Goal: Information Seeking & Learning: Check status

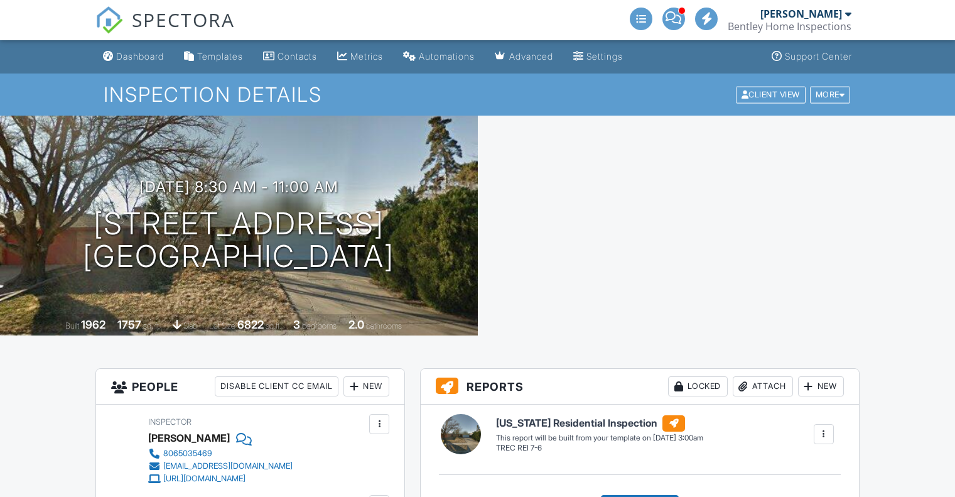
click at [156, 14] on span "SPECTORA" at bounding box center [183, 19] width 103 height 26
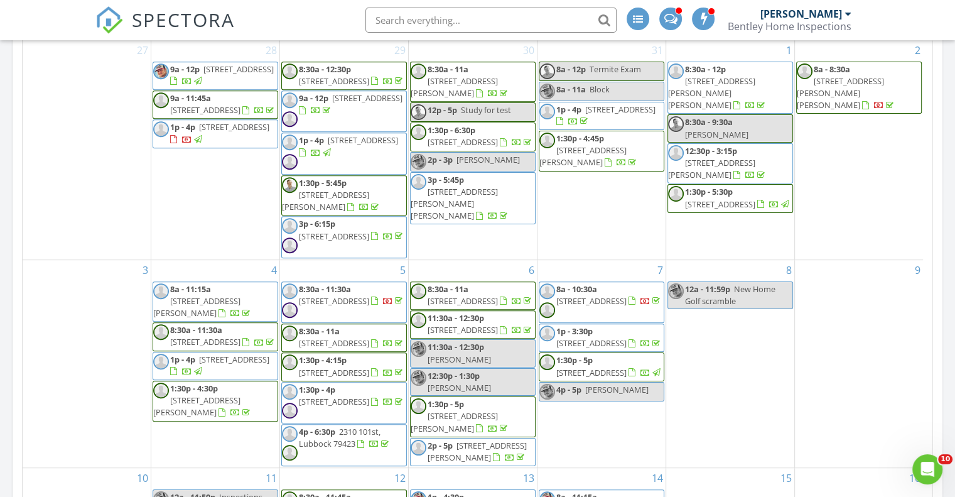
scroll to position [515, 0]
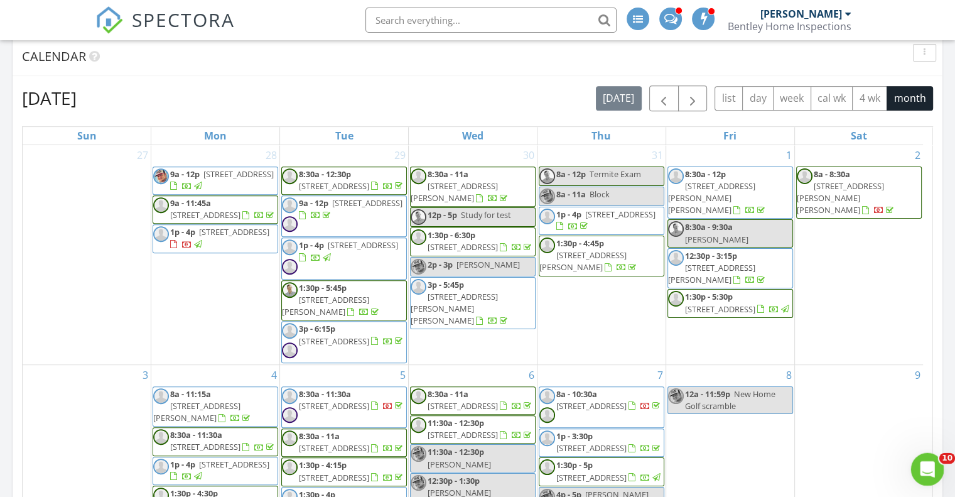
click at [935, 455] on div "Open Intercom Messenger" at bounding box center [925, 466] width 41 height 41
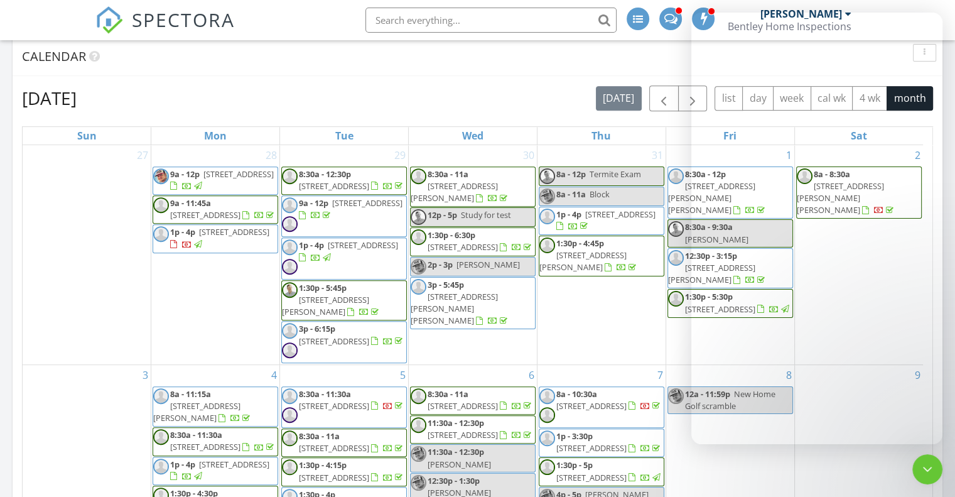
scroll to position [0, 0]
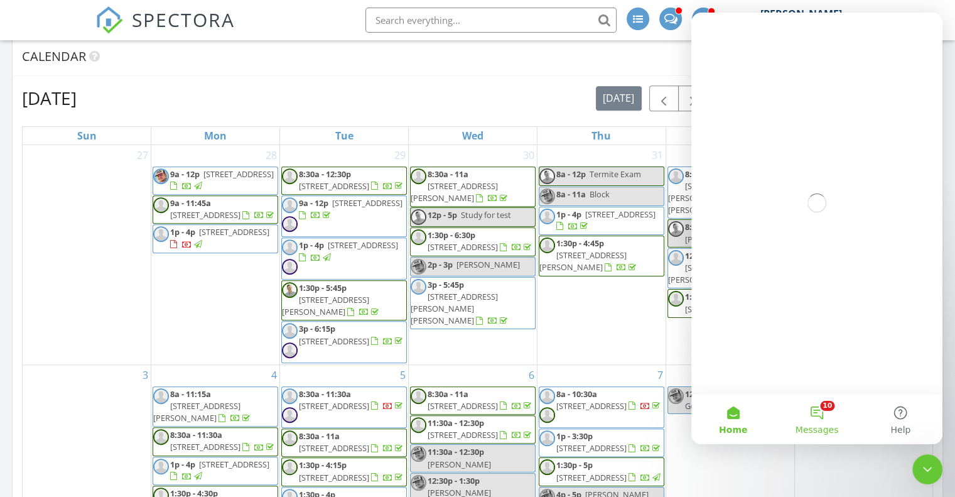
click at [810, 410] on button "10 Messages" at bounding box center [816, 419] width 83 height 50
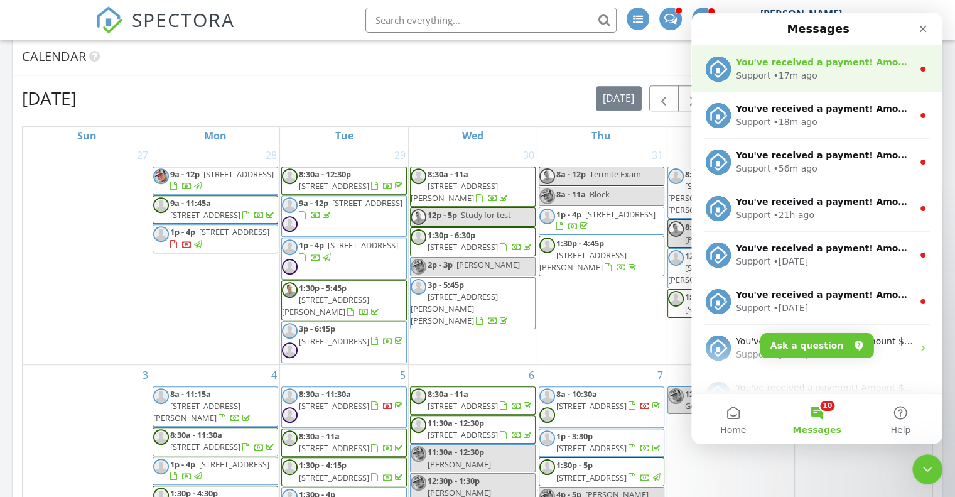
click at [857, 77] on div "Support • 17m ago" at bounding box center [824, 75] width 177 height 13
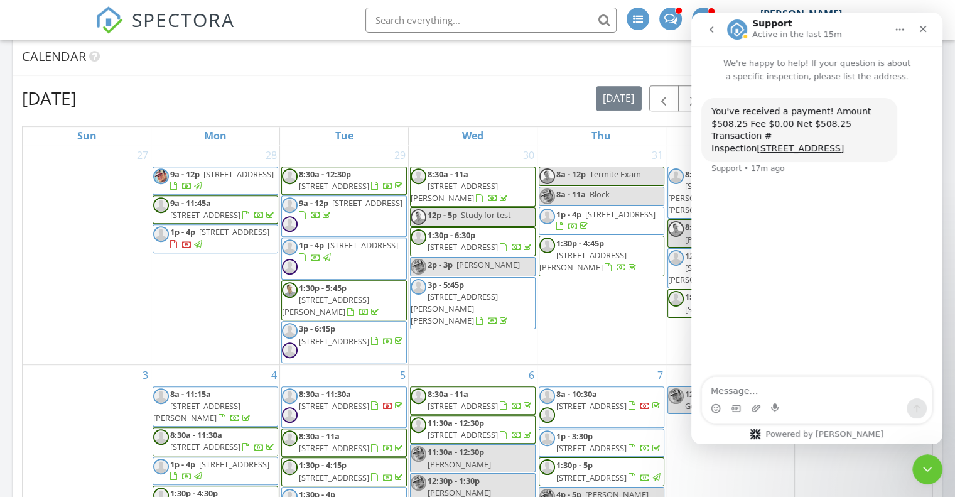
click at [705, 30] on button "go back" at bounding box center [711, 30] width 24 height 24
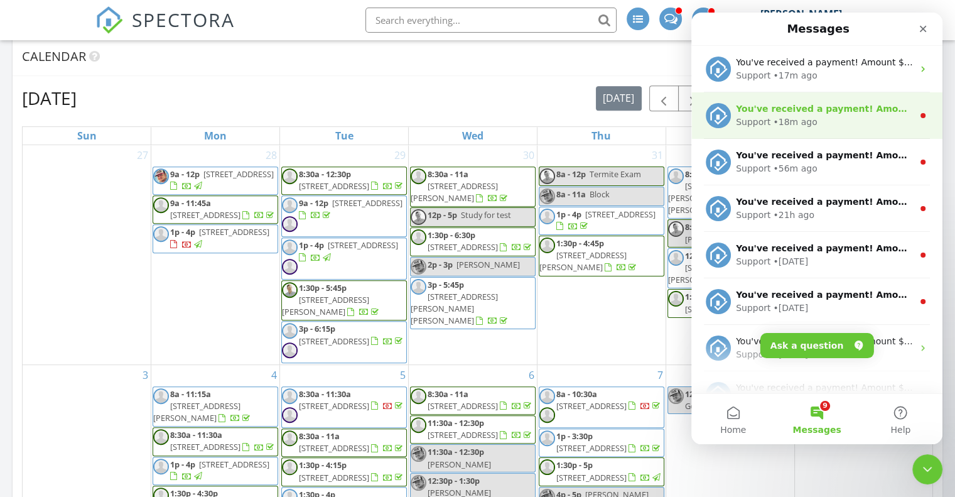
click at [759, 121] on div "Support" at bounding box center [753, 122] width 35 height 13
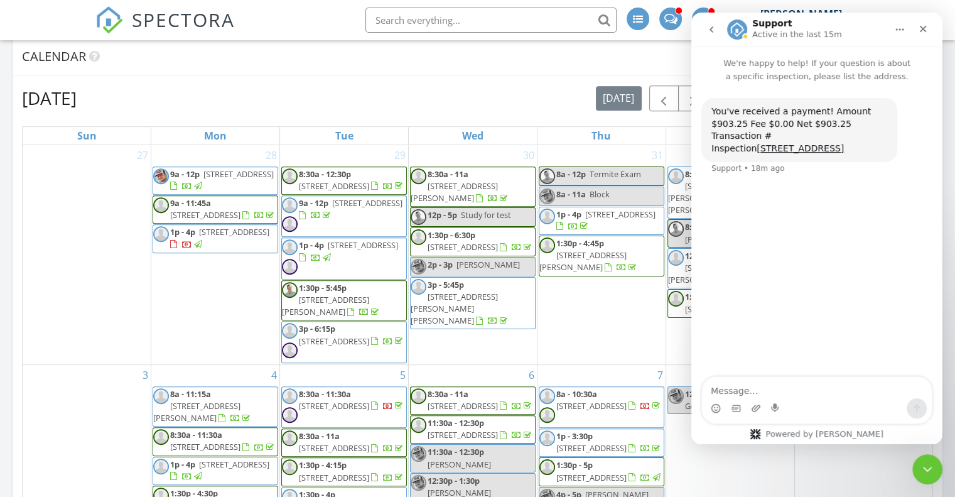
click at [706, 34] on icon "go back" at bounding box center [711, 29] width 10 height 10
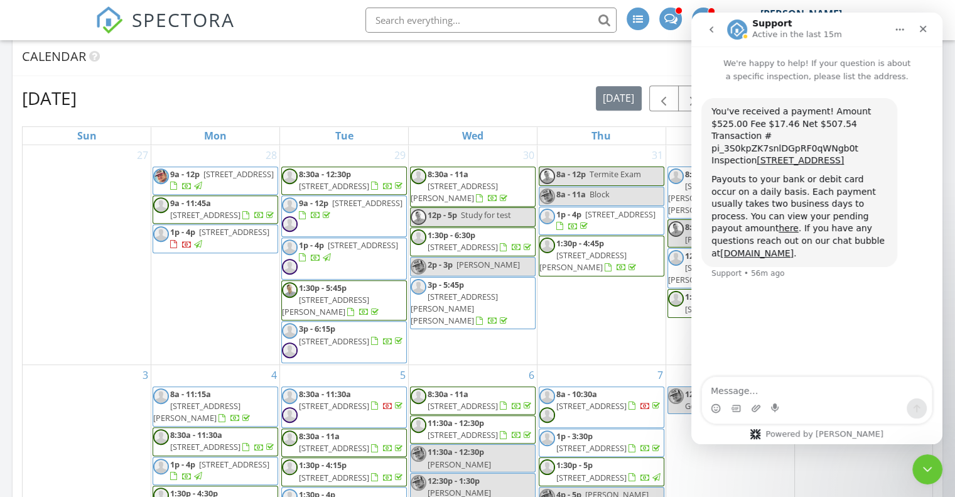
click at [703, 29] on button "go back" at bounding box center [711, 30] width 24 height 24
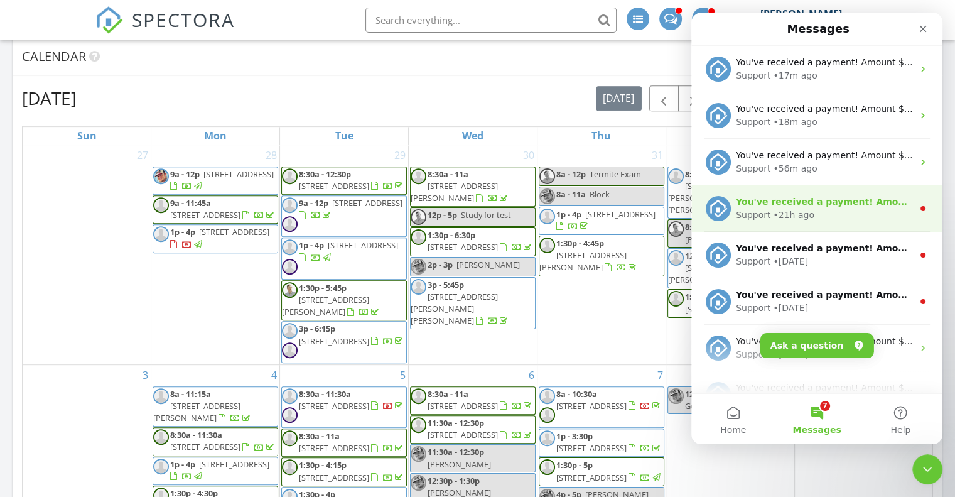
click at [789, 225] on div "You've received a payment! Amount $633.25 Fee $20.98 Net $612.27 Transaction # …" at bounding box center [816, 208] width 251 height 46
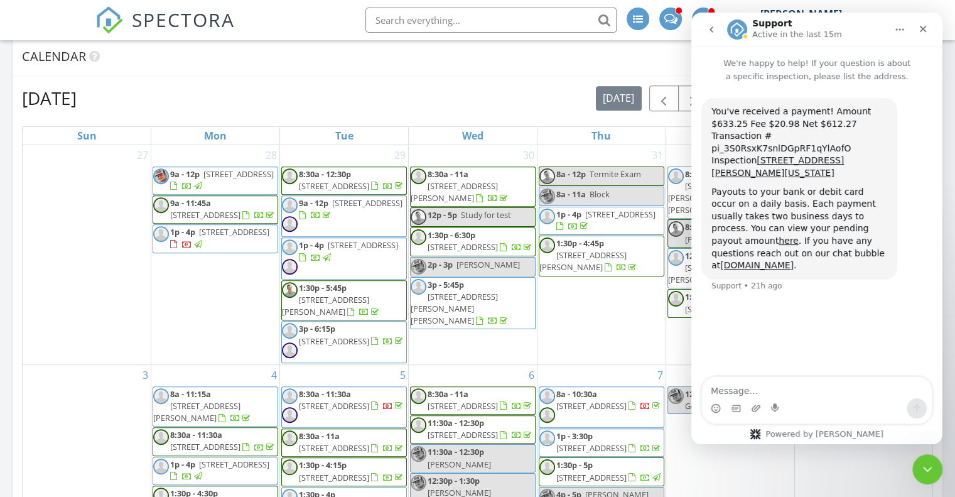
click at [708, 30] on icon "go back" at bounding box center [711, 29] width 10 height 10
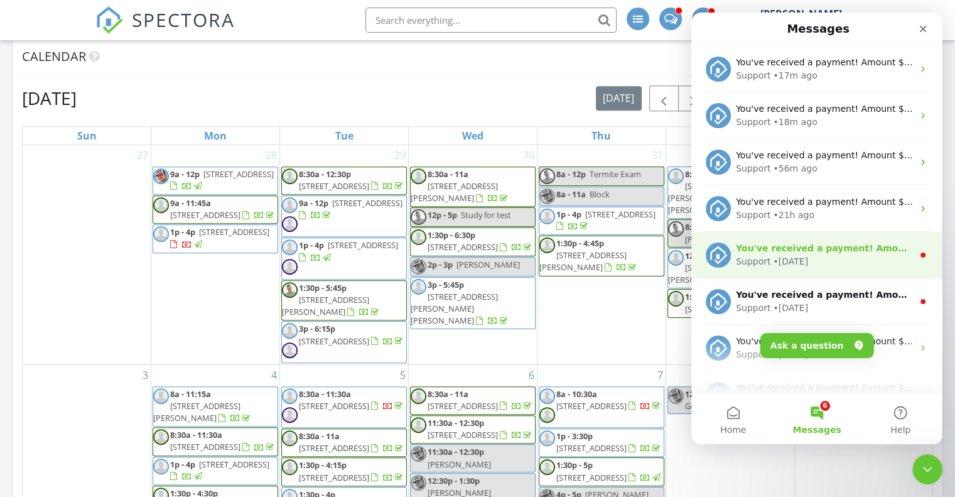
click at [819, 256] on div "Support • [DATE]" at bounding box center [824, 261] width 177 height 13
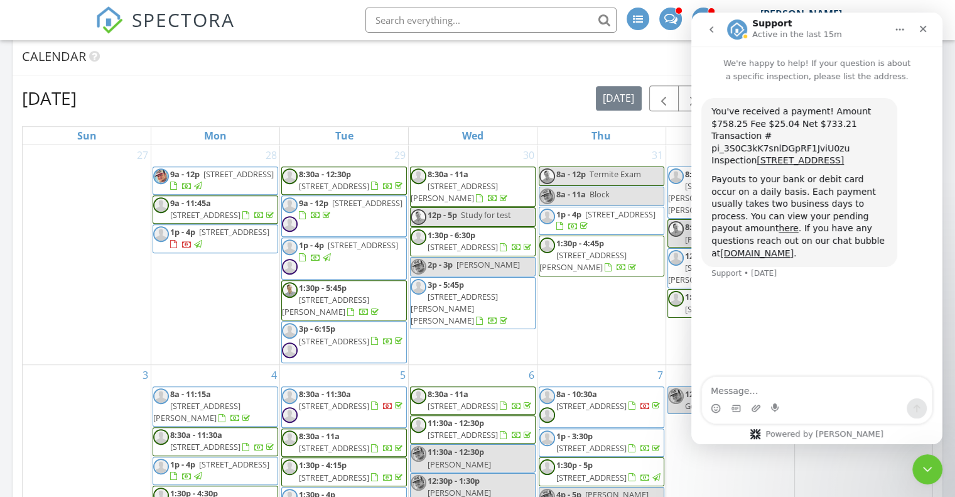
click at [705, 30] on button "go back" at bounding box center [711, 30] width 24 height 24
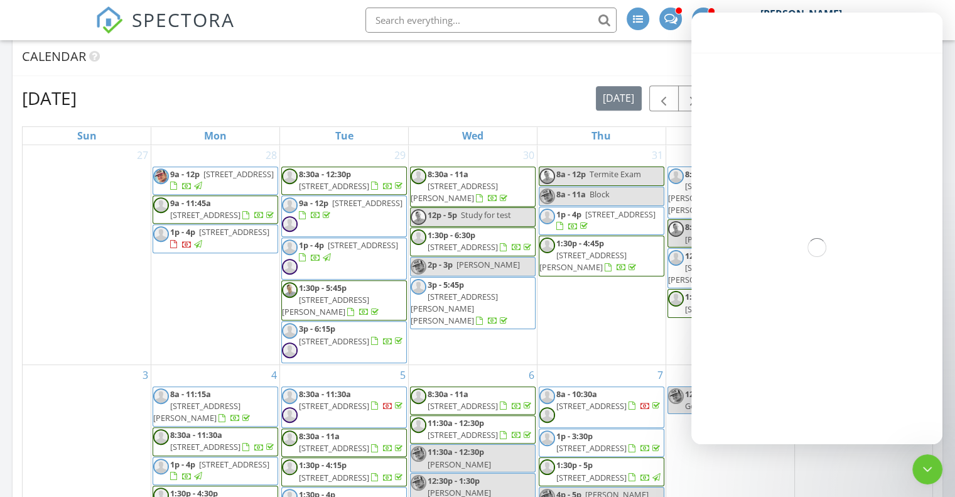
scroll to position [116, 0]
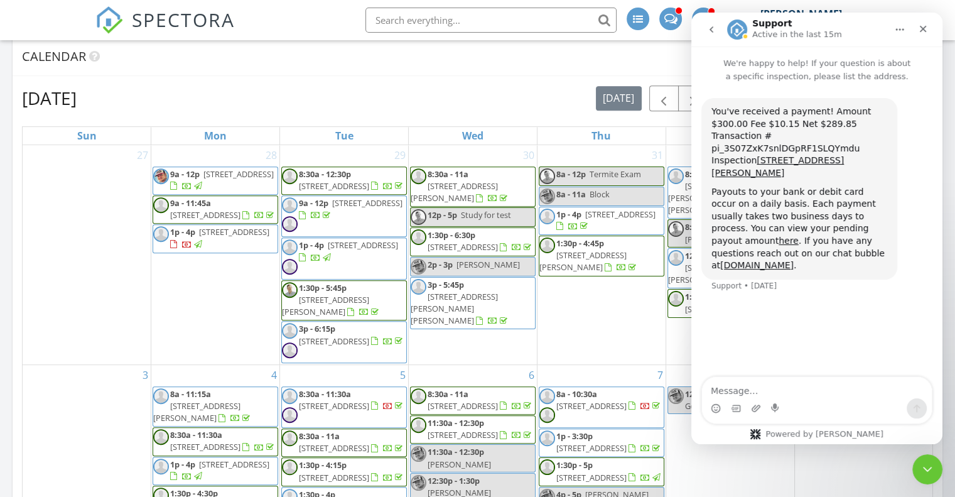
click at [707, 27] on icon "go back" at bounding box center [711, 29] width 10 height 10
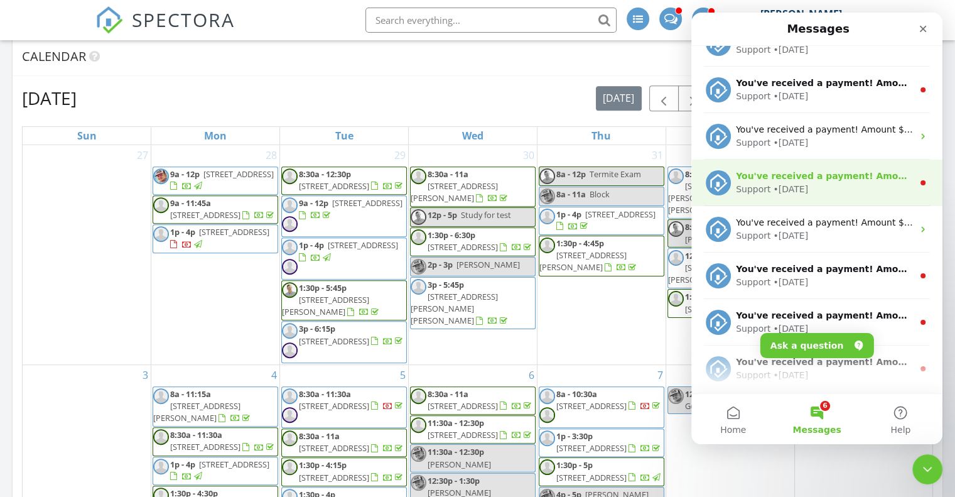
scroll to position [544, 0]
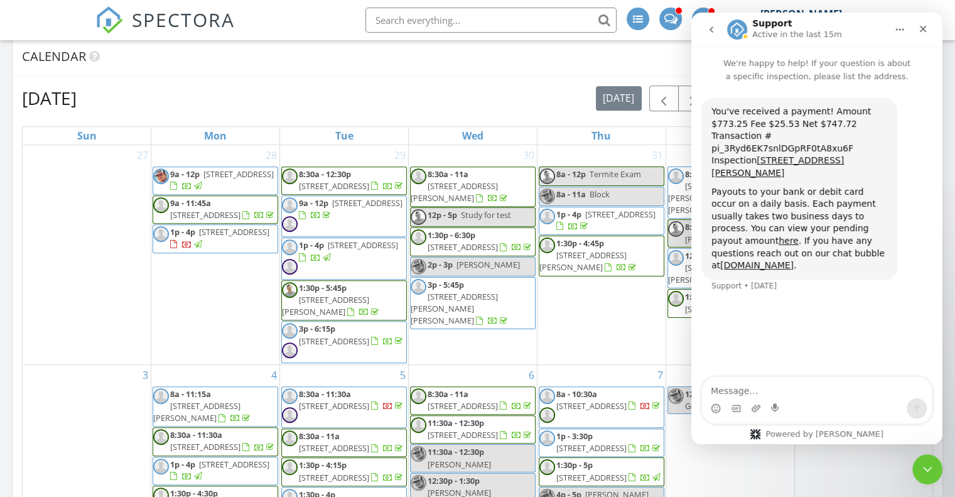
drag, startPoint x: 709, startPoint y: 32, endPoint x: 702, endPoint y: 29, distance: 7.6
click at [703, 29] on button "go back" at bounding box center [711, 30] width 24 height 24
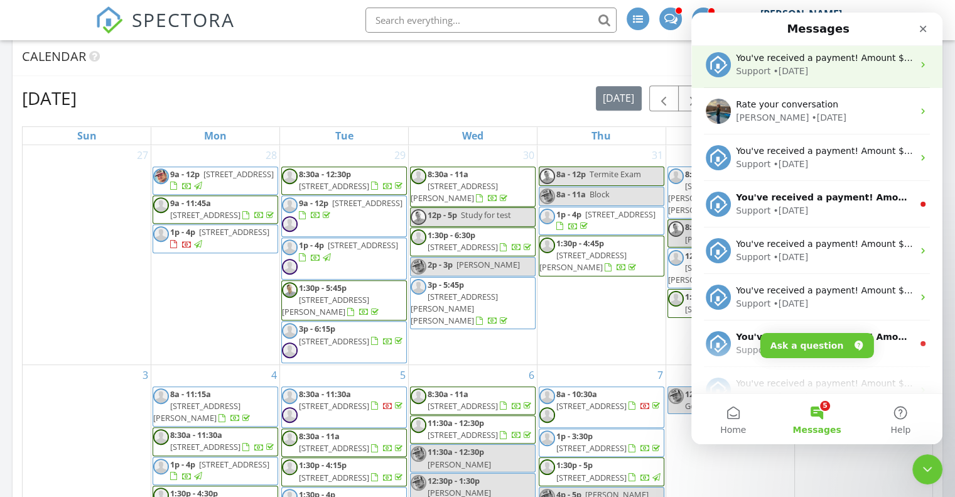
scroll to position [377, 0]
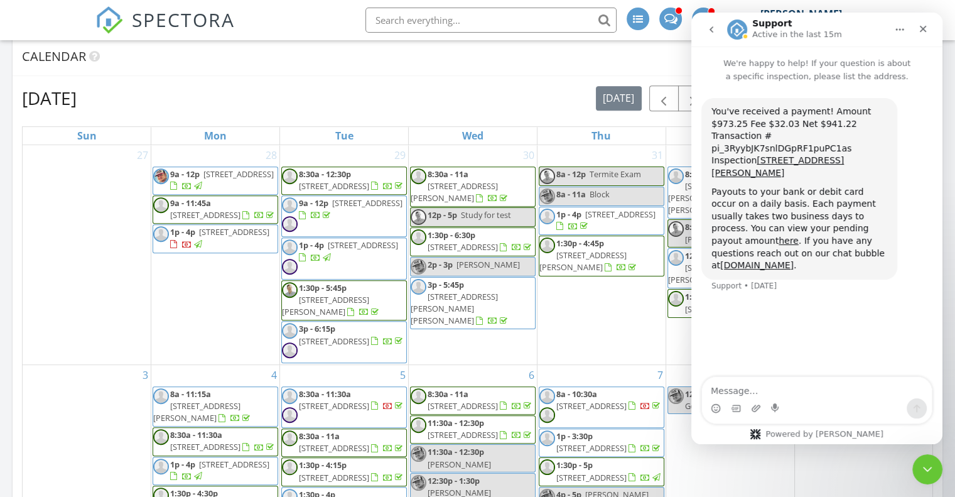
click at [704, 30] on button "go back" at bounding box center [711, 30] width 24 height 24
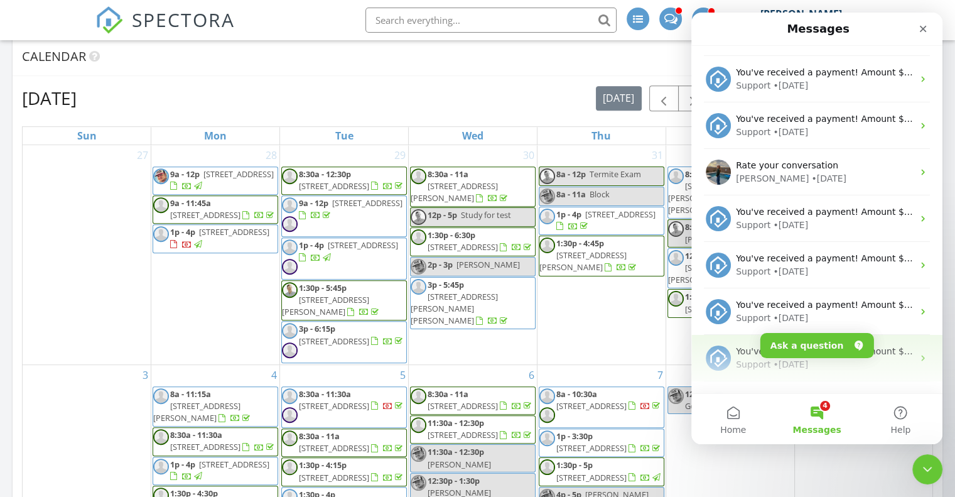
scroll to position [439, 0]
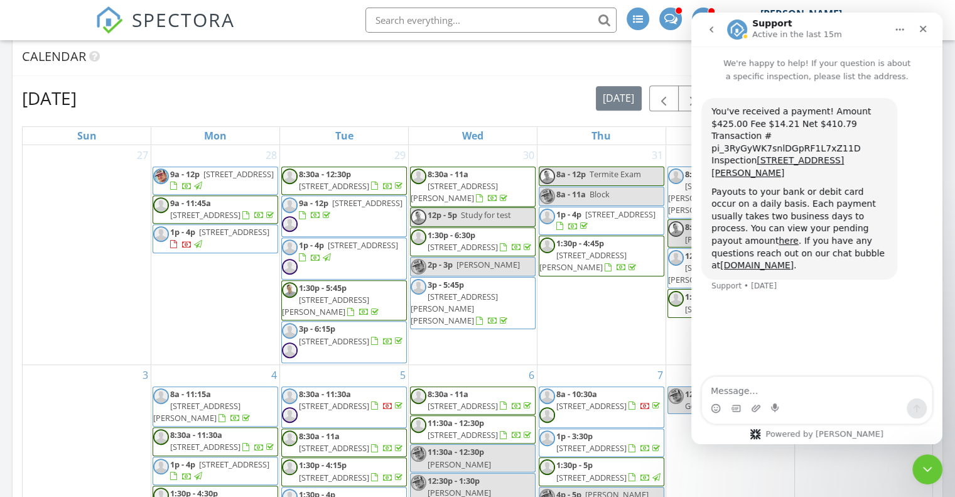
click at [707, 23] on button "go back" at bounding box center [711, 30] width 24 height 24
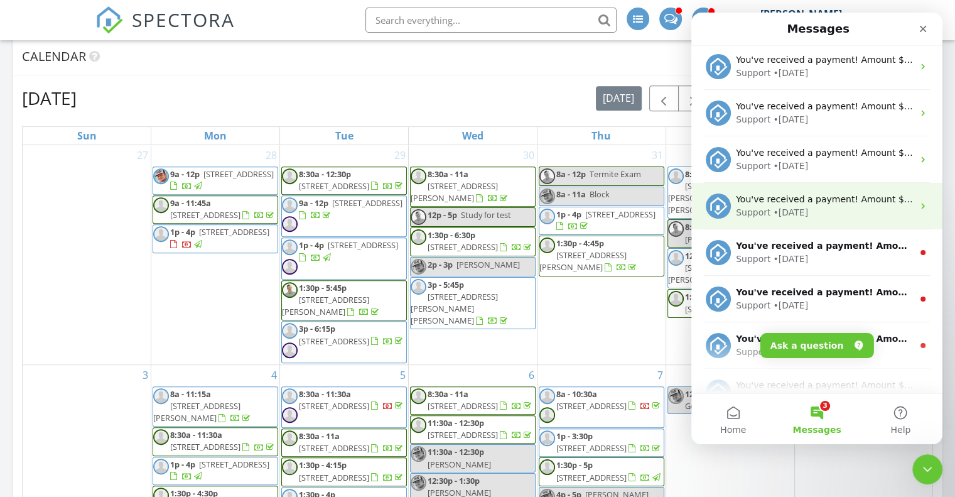
scroll to position [565, 0]
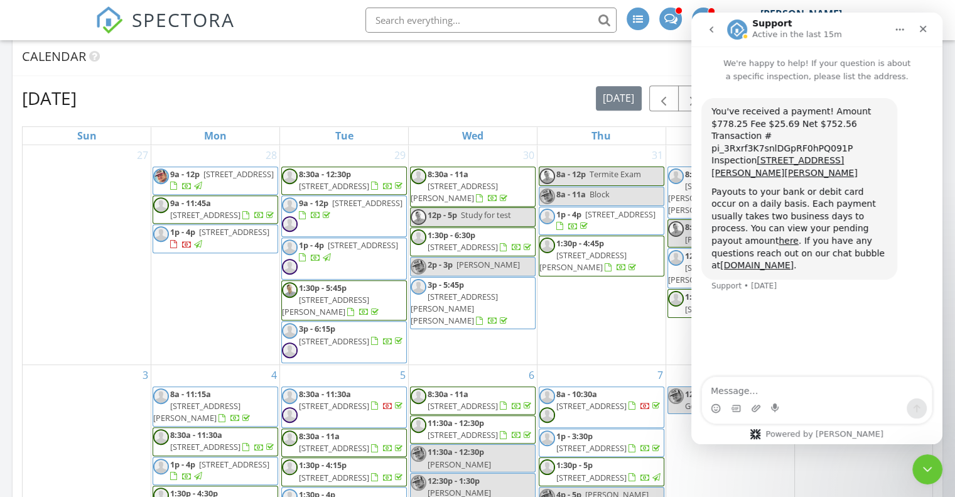
click at [709, 35] on button "go back" at bounding box center [711, 30] width 24 height 24
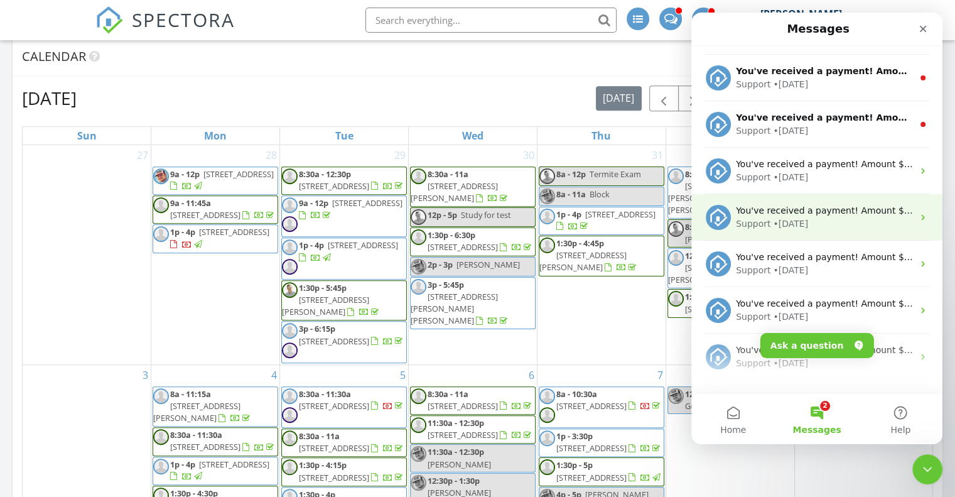
scroll to position [753, 0]
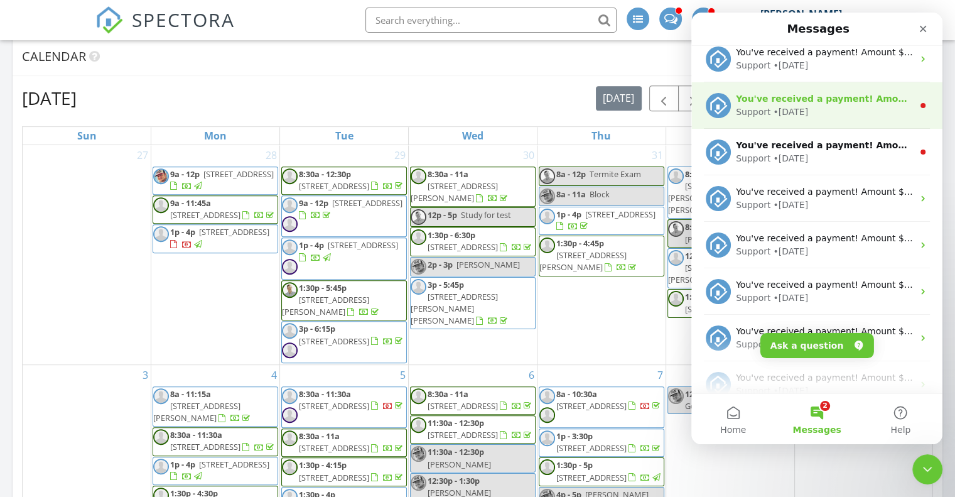
click at [773, 107] on div "• [DATE]" at bounding box center [790, 111] width 35 height 13
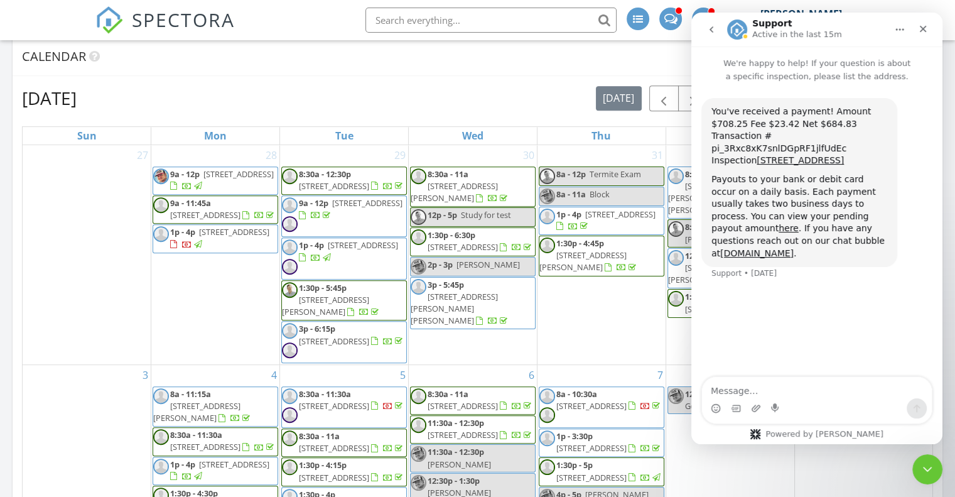
drag, startPoint x: 716, startPoint y: 45, endPoint x: 707, endPoint y: 34, distance: 14.7
click at [707, 34] on button "go back" at bounding box center [711, 30] width 24 height 24
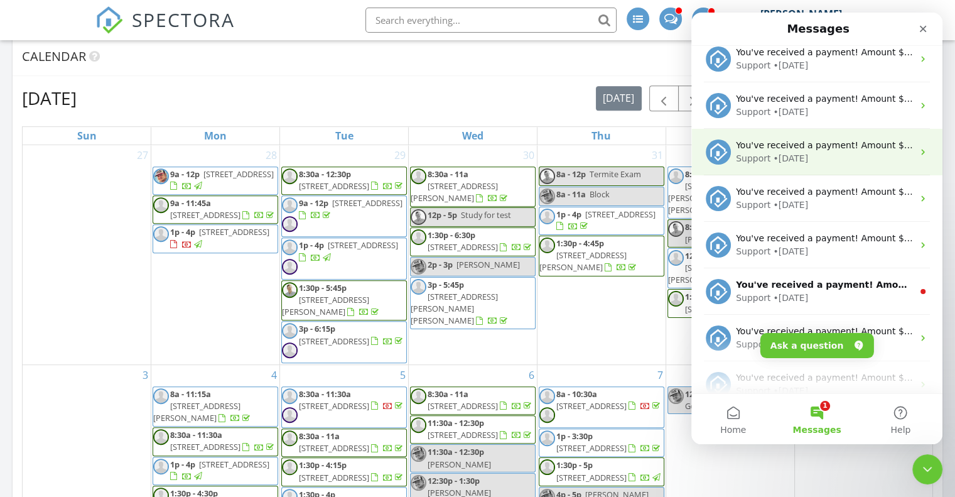
scroll to position [628, 0]
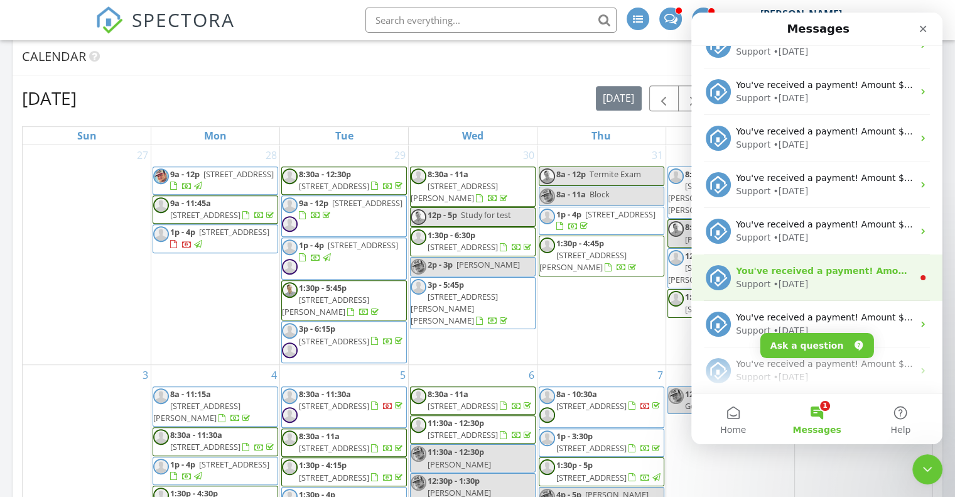
click at [816, 261] on div "You've received a payment! Amount $400.00 Fee $13.40 Net $386.60 Transaction # …" at bounding box center [816, 277] width 251 height 46
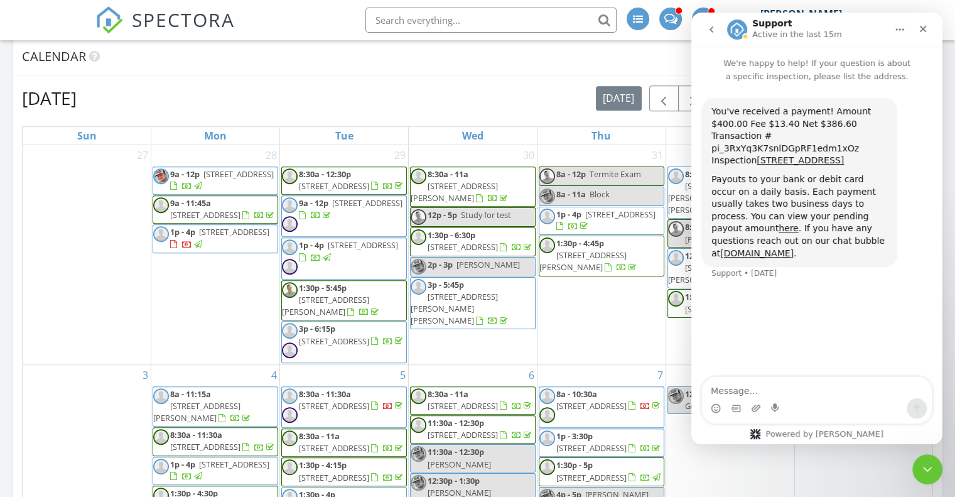
click at [711, 30] on icon "go back" at bounding box center [711, 29] width 10 height 10
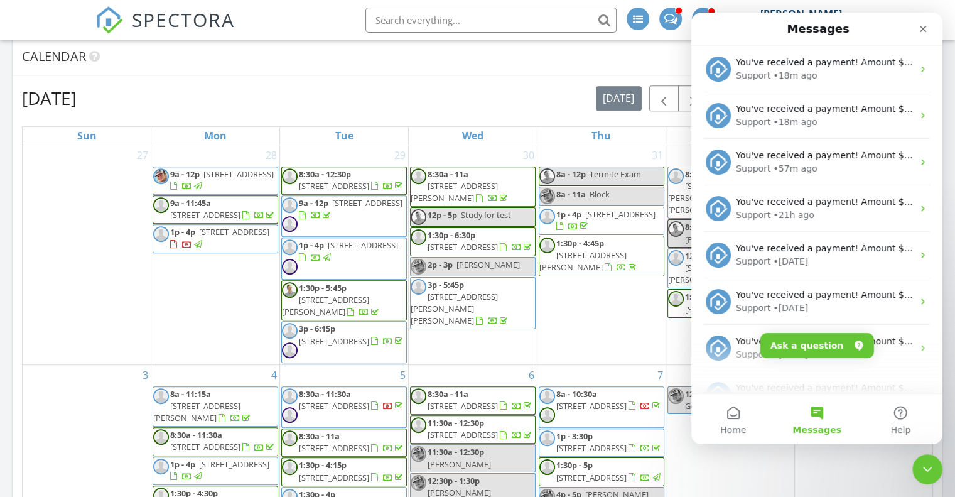
scroll to position [0, 0]
click at [935, 471] on div "Close Intercom Messenger" at bounding box center [925, 467] width 30 height 30
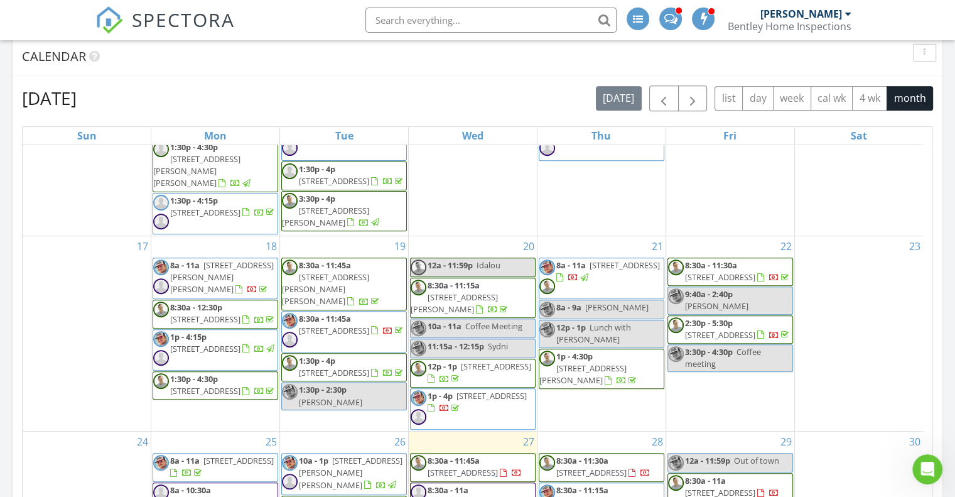
scroll to position [829, 0]
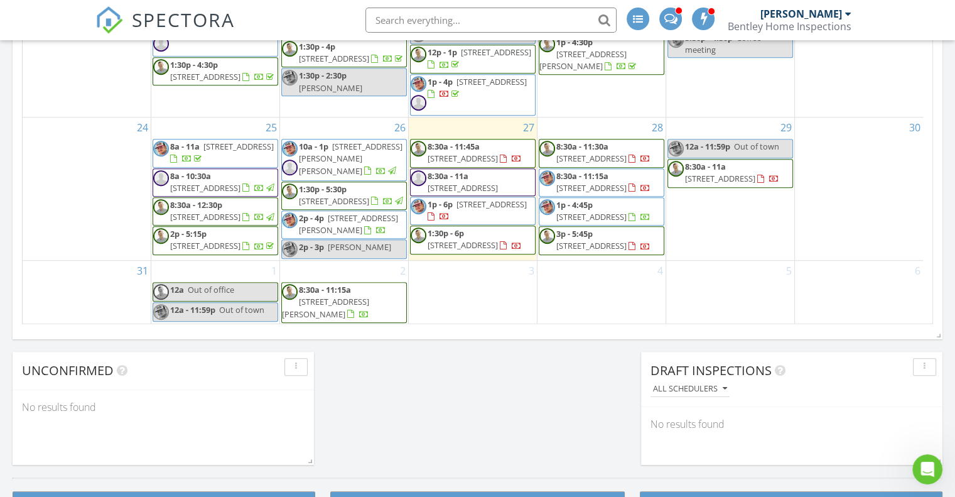
click at [603, 240] on span "[STREET_ADDRESS]" at bounding box center [591, 245] width 70 height 11
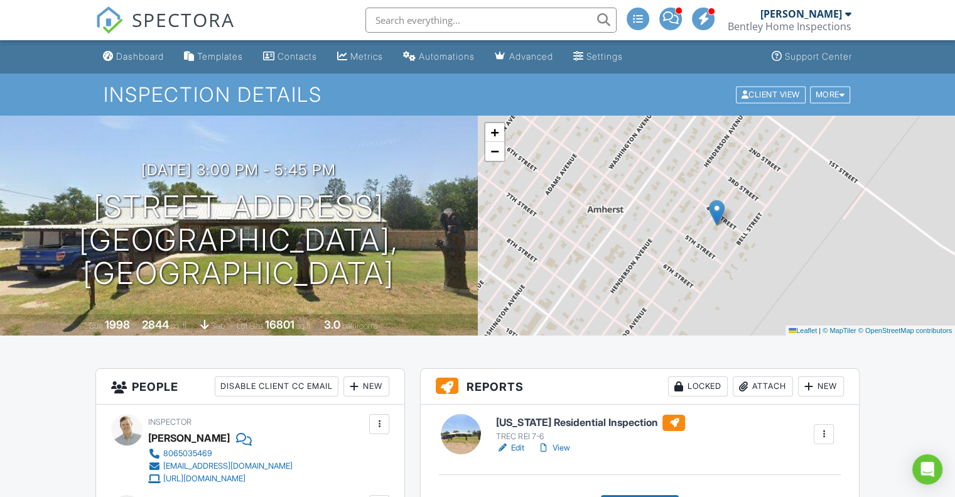
click at [220, 19] on span "SPECTORA" at bounding box center [183, 19] width 103 height 26
